Goal: Check status: Check status

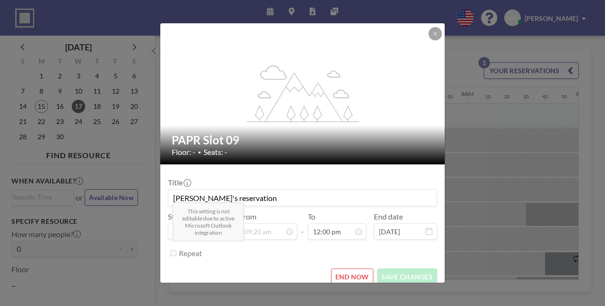
scroll to position [1093, 0]
click at [432, 37] on icon at bounding box center [435, 34] width 6 height 6
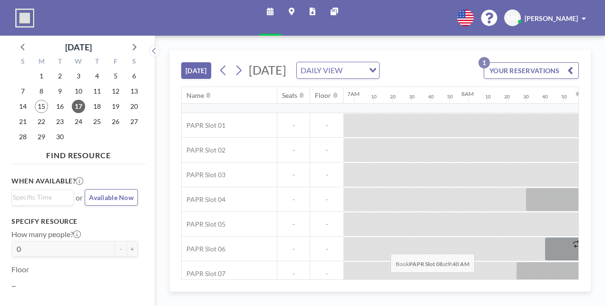
scroll to position [48, 788]
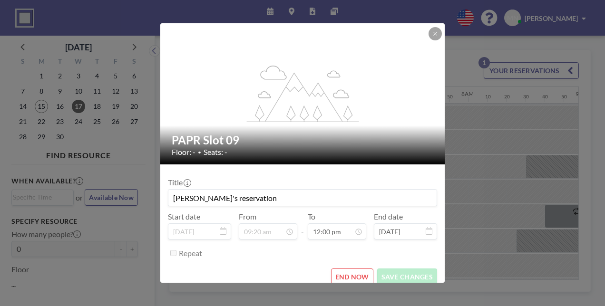
scroll to position [0, 0]
click at [429, 40] on button at bounding box center [435, 33] width 13 height 13
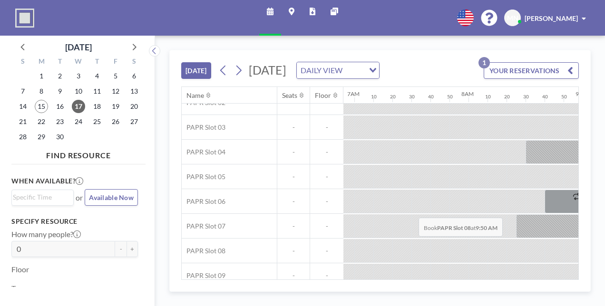
scroll to position [68, 788]
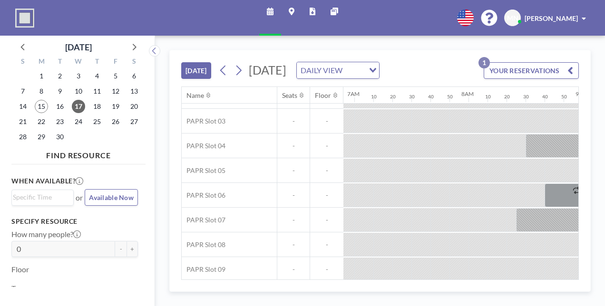
click at [550, 62] on button "YOUR RESERVATIONS 1" at bounding box center [531, 70] width 95 height 17
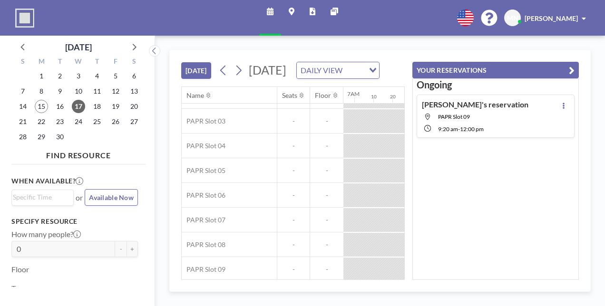
click at [506, 100] on div "Minh's reservation [GEOGRAPHIC_DATA] 09 9:20 AM - 12:00 PM" at bounding box center [475, 116] width 107 height 33
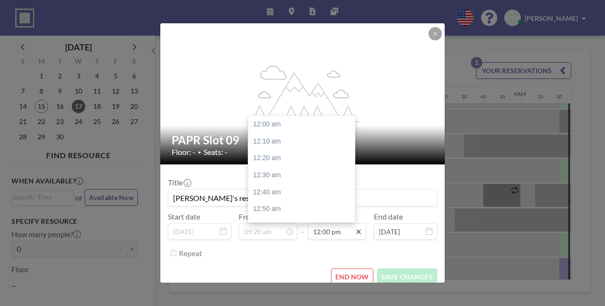
scroll to position [1093, 0]
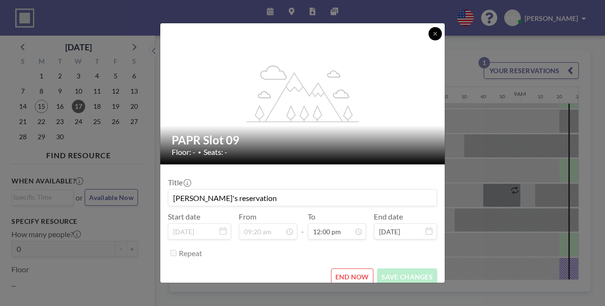
click at [429, 40] on button at bounding box center [435, 33] width 13 height 13
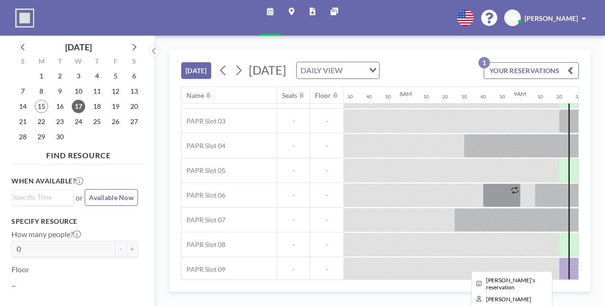
drag, startPoint x: 336, startPoint y: 210, endPoint x: 322, endPoint y: 210, distance: 13.8
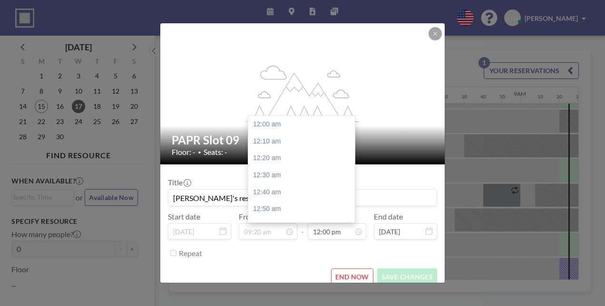
click at [322, 224] on input "12:00 pm" at bounding box center [337, 232] width 59 height 16
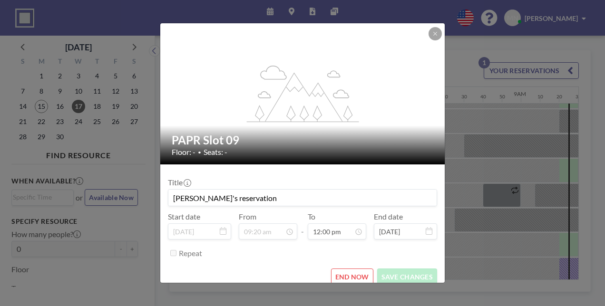
click at [286, 243] on form "Title Minh's reservation Start date [DATE] From 09:20 am - To 12:00 pm End date…" at bounding box center [302, 229] width 284 height 128
click at [429, 40] on button at bounding box center [435, 33] width 13 height 13
